Goal: Transaction & Acquisition: Purchase product/service

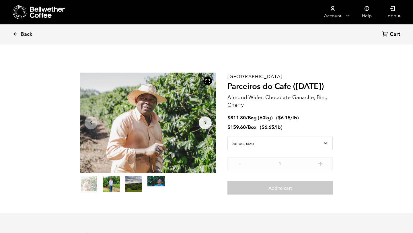
scroll to position [250, 246]
click at [22, 9] on icon at bounding box center [20, 12] width 14 height 15
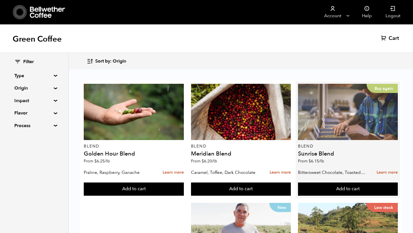
click at [359, 113] on div "Buy again" at bounding box center [348, 112] width 100 height 56
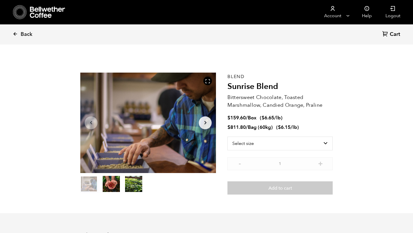
scroll to position [250, 246]
click at [286, 147] on select "Select size Bag (60kg) (132 lbs) Box (24 lbs)" at bounding box center [280, 144] width 105 height 14
select select "bag-3"
click at [228, 137] on select "Select size Bag (60kg) (132 lbs) Box (24 lbs)" at bounding box center [280, 144] width 105 height 14
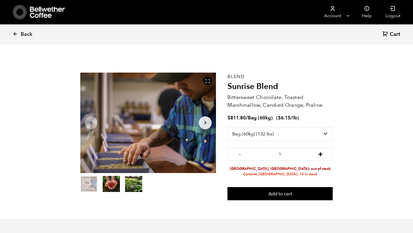
click at [321, 154] on button "+" at bounding box center [320, 154] width 7 height 6
type input "5"
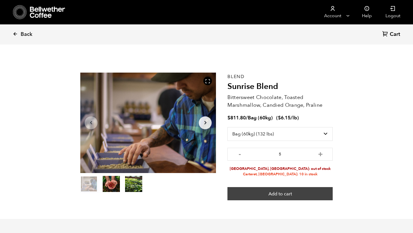
click at [286, 196] on button "Add to cart" at bounding box center [280, 193] width 105 height 13
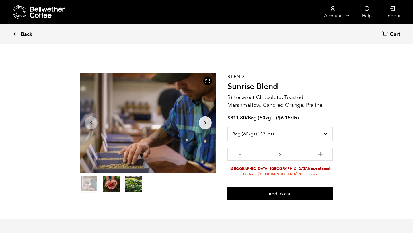
click at [15, 33] on icon at bounding box center [15, 33] width 5 height 5
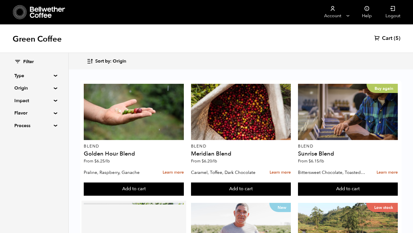
scroll to position [136, 0]
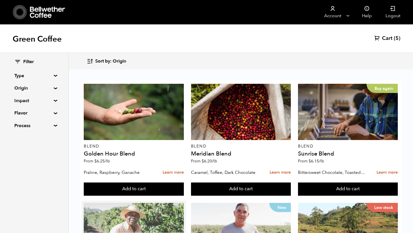
click at [132, 203] on div at bounding box center [134, 231] width 100 height 56
click at [135, 203] on div at bounding box center [134, 231] width 100 height 56
click at [133, 203] on div at bounding box center [134, 231] width 100 height 56
click at [122, 203] on div at bounding box center [134, 231] width 100 height 56
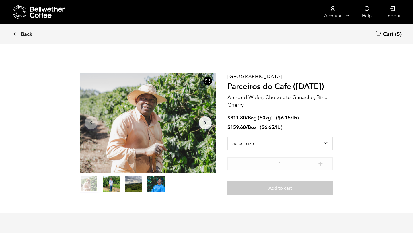
scroll to position [250, 246]
click at [317, 140] on select "Select size Bag (60kg) (132 lbs) Box (24 lbs)" at bounding box center [280, 144] width 105 height 14
select select "bag-3"
click at [228, 137] on select "Select size Bag (60kg) (132 lbs) Box (24 lbs)" at bounding box center [280, 144] width 105 height 14
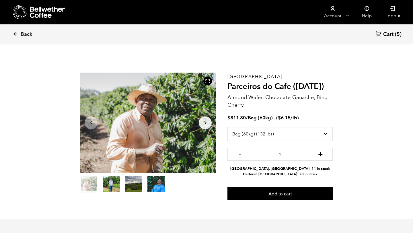
click at [321, 154] on button "+" at bounding box center [320, 154] width 7 height 6
type input "4"
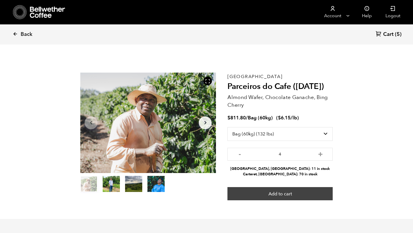
click at [298, 192] on button "Add to cart" at bounding box center [280, 193] width 105 height 13
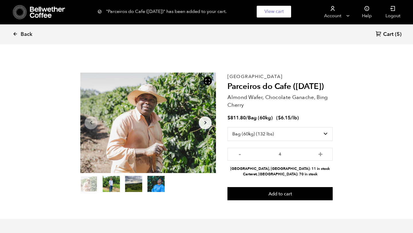
click at [387, 35] on span "Cart" at bounding box center [388, 34] width 10 height 7
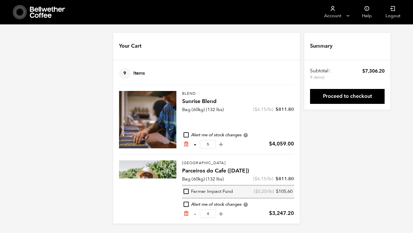
click at [194, 142] on button "-" at bounding box center [194, 144] width 7 height 6
type input "4"
click at [22, 11] on icon at bounding box center [20, 12] width 14 height 15
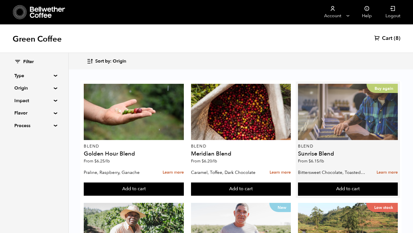
click at [343, 124] on div "Buy again" at bounding box center [348, 112] width 100 height 56
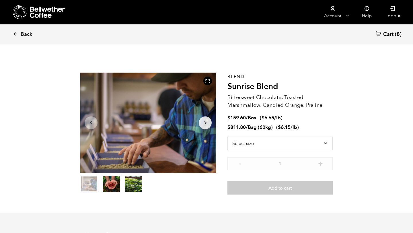
scroll to position [250, 246]
click at [312, 148] on select "Select size Bag (60kg) (132 lbs) Box (24 lbs)" at bounding box center [280, 144] width 105 height 14
select select "box"
click at [228, 137] on select "Select size Bag (60kg) (132 lbs) Box (24 lbs)" at bounding box center [280, 144] width 105 height 14
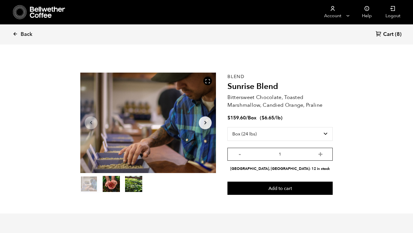
click at [307, 158] on input "1" at bounding box center [280, 154] width 105 height 13
click at [320, 156] on button "+" at bounding box center [320, 154] width 7 height 6
type input "2"
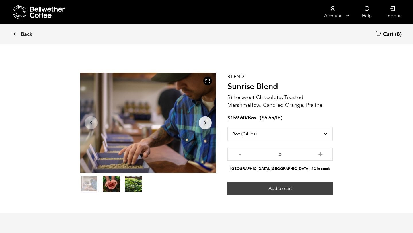
click at [291, 186] on button "Add to cart" at bounding box center [280, 188] width 105 height 13
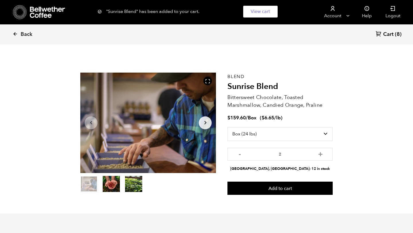
click at [390, 35] on span "Cart" at bounding box center [388, 34] width 10 height 7
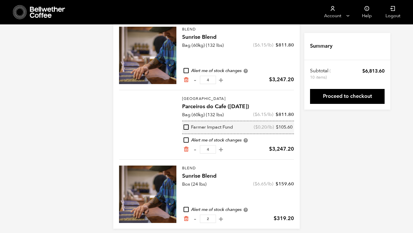
scroll to position [69, 0]
